Goal: Transaction & Acquisition: Book appointment/travel/reservation

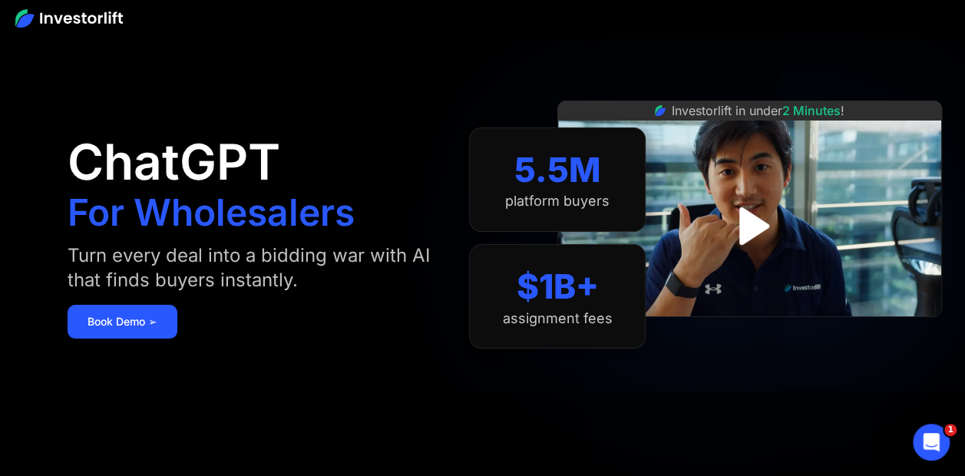
drag, startPoint x: 641, startPoint y: 387, endPoint x: 669, endPoint y: 367, distance: 34.7
click at [641, 387] on section "5.5M platform buyers $1B+ assignment fees" at bounding box center [557, 238] width 177 height 384
click at [745, 218] on img "open lightbox" at bounding box center [750, 226] width 118 height 118
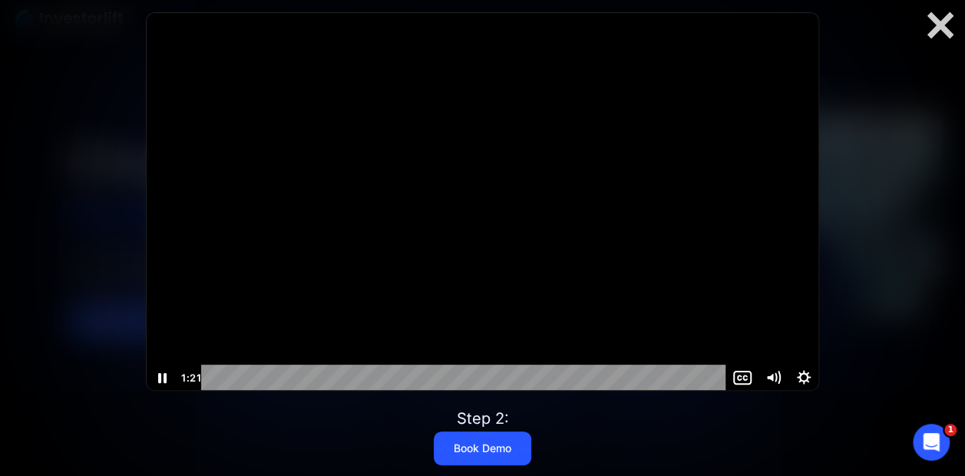
click at [662, 72] on div at bounding box center [483, 202] width 672 height 378
click at [802, 385] on icon "Show settings menu" at bounding box center [803, 377] width 37 height 31
click at [162, 375] on icon "Play Video" at bounding box center [163, 378] width 9 height 13
click at [162, 379] on icon "Pause" at bounding box center [162, 377] width 37 height 31
click at [167, 375] on icon "Play Video" at bounding box center [162, 378] width 31 height 26
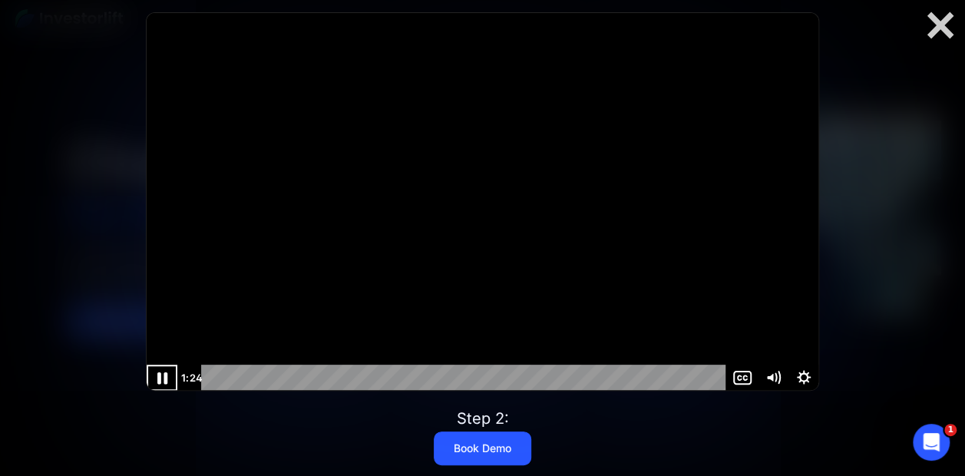
click at [167, 375] on icon "Pause" at bounding box center [162, 377] width 37 height 31
click at [602, 189] on div at bounding box center [483, 202] width 672 height 378
click at [160, 375] on icon "Play Video" at bounding box center [163, 378] width 9 height 13
click at [160, 375] on icon "Play Video" at bounding box center [163, 377] width 8 height 11
click at [355, 376] on div "2:01" at bounding box center [466, 378] width 506 height 26
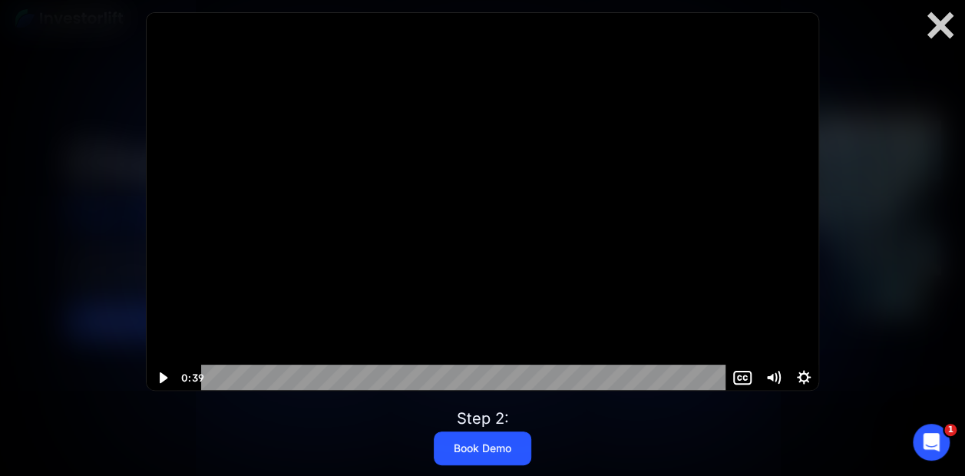
drag, startPoint x: 173, startPoint y: 377, endPoint x: 158, endPoint y: 372, distance: 15.5
click at [158, 372] on icon "Play Video" at bounding box center [162, 378] width 31 height 26
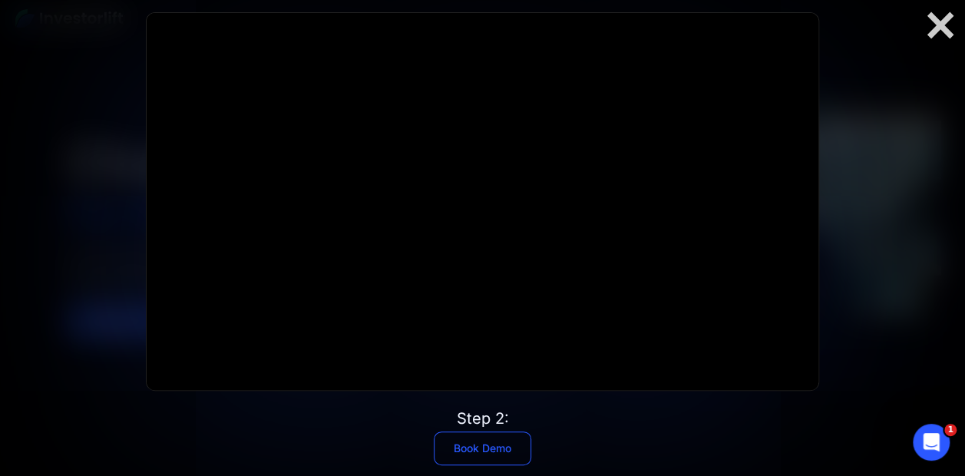
click at [474, 449] on link "Book Demo" at bounding box center [482, 448] width 97 height 34
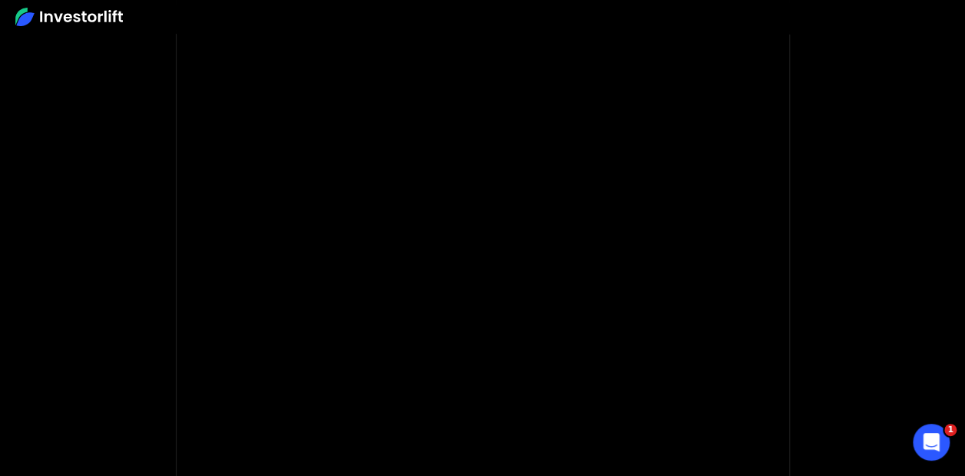
scroll to position [186, 0]
click at [807, 157] on body "**********" at bounding box center [482, 273] width 965 height 919
